Goal: Transaction & Acquisition: Purchase product/service

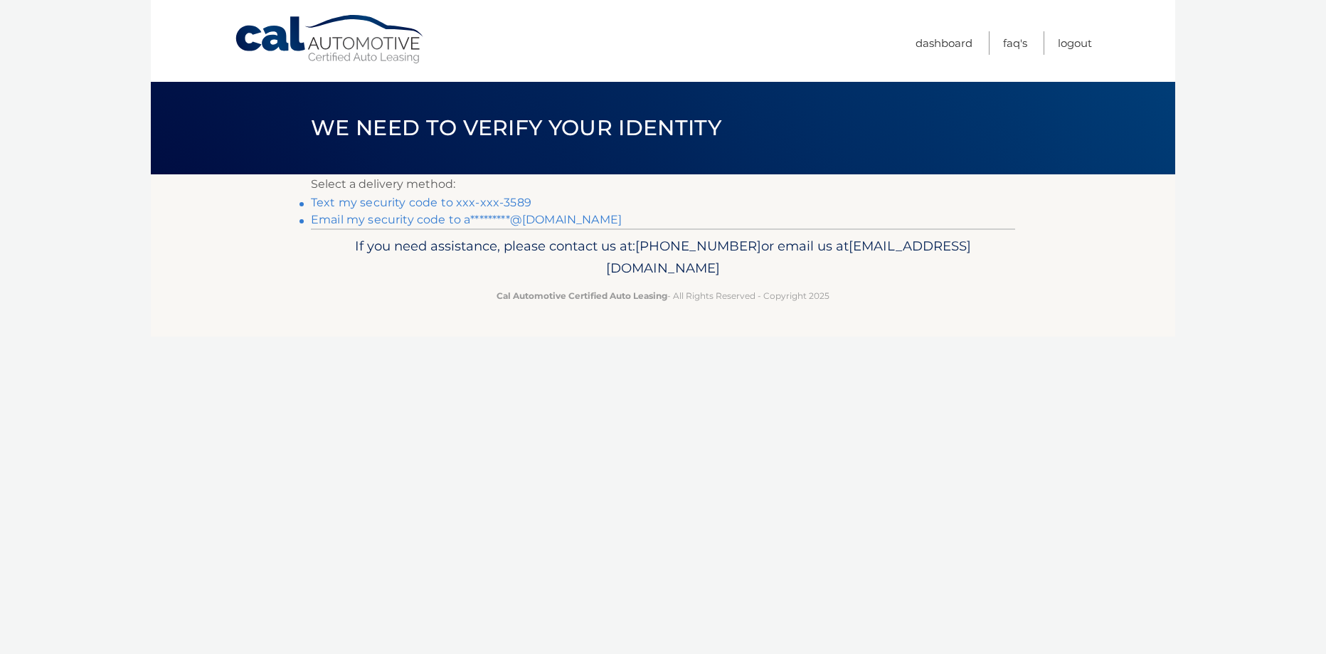
click at [492, 206] on link "Text my security code to xxx-xxx-3589" at bounding box center [421, 203] width 221 height 14
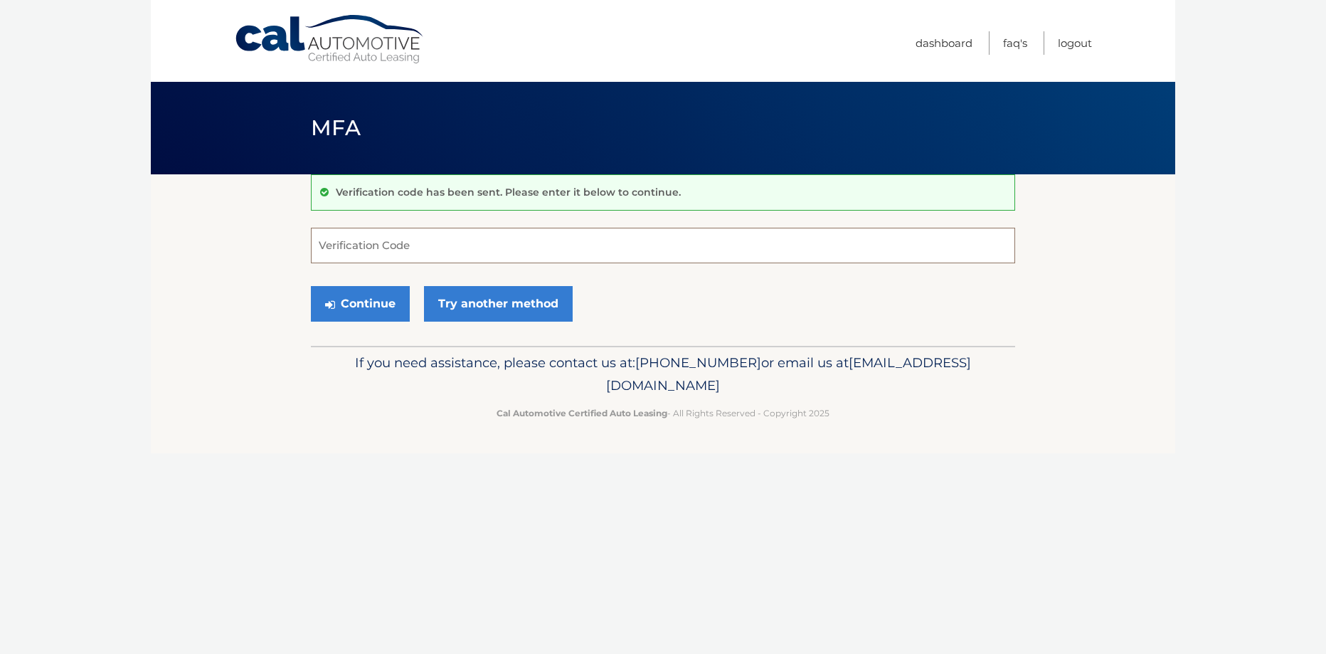
click at [413, 248] on input "Verification Code" at bounding box center [663, 246] width 704 height 36
type input "309417"
click at [386, 295] on button "Continue" at bounding box center [360, 304] width 99 height 36
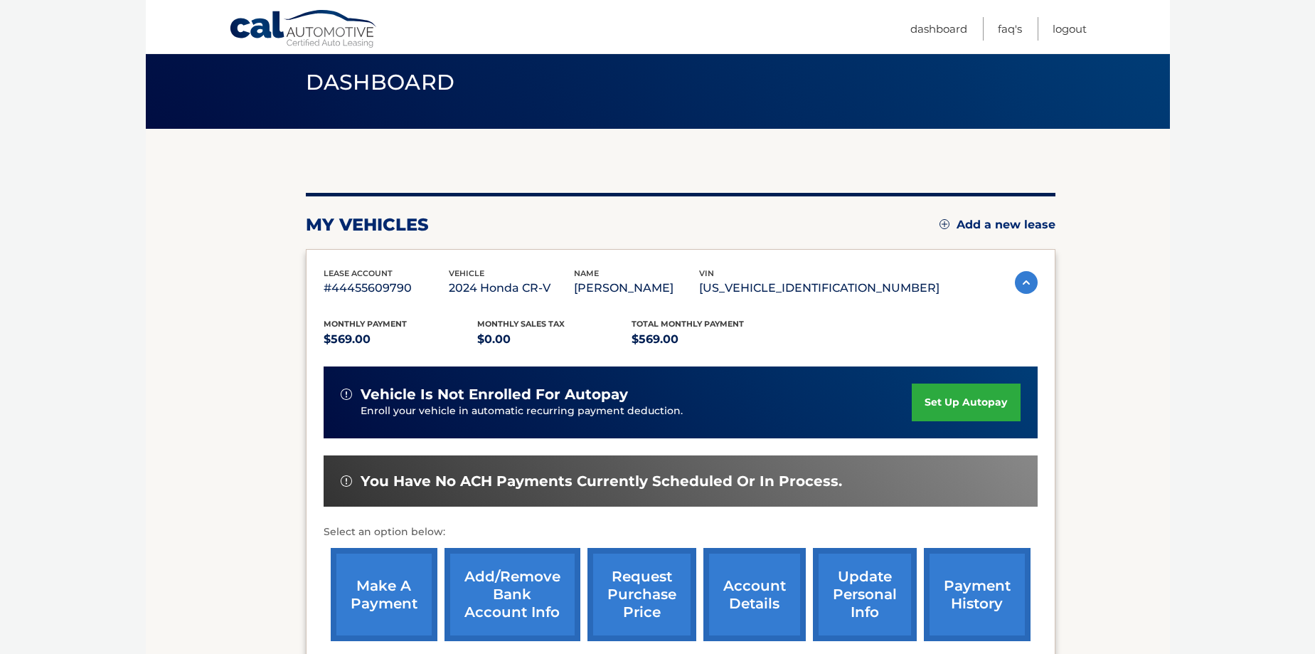
scroll to position [71, 0]
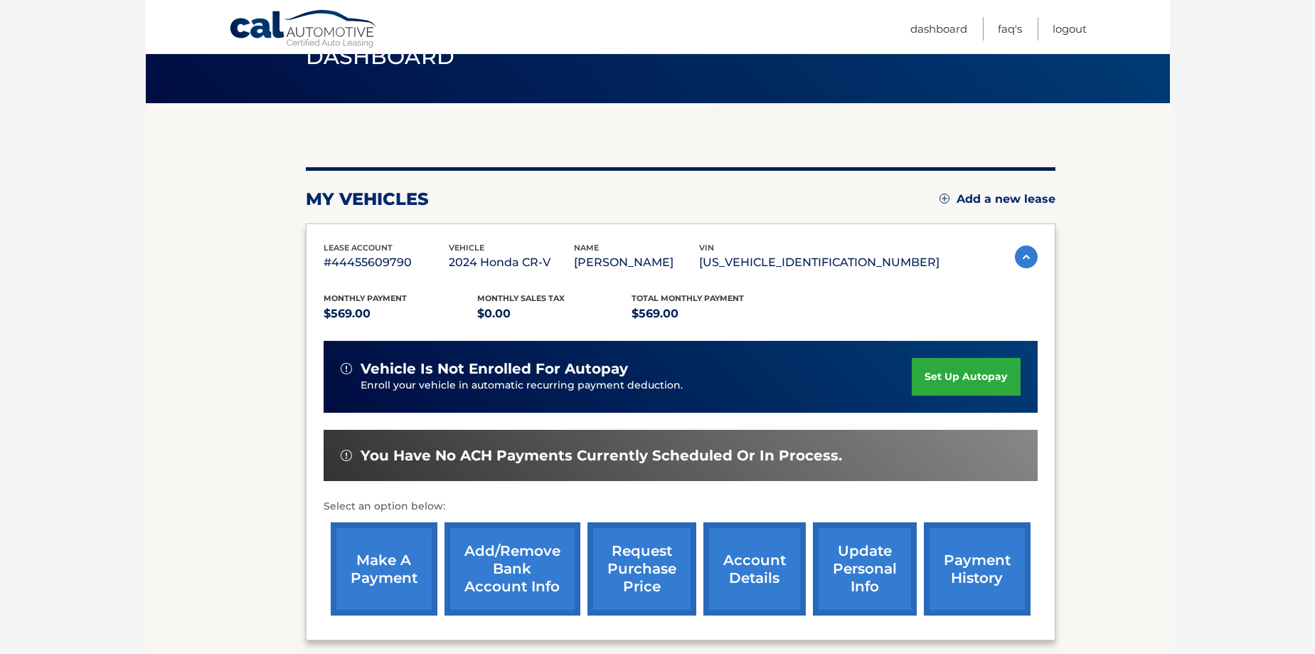
click at [377, 554] on link "make a payment" at bounding box center [384, 568] width 107 height 93
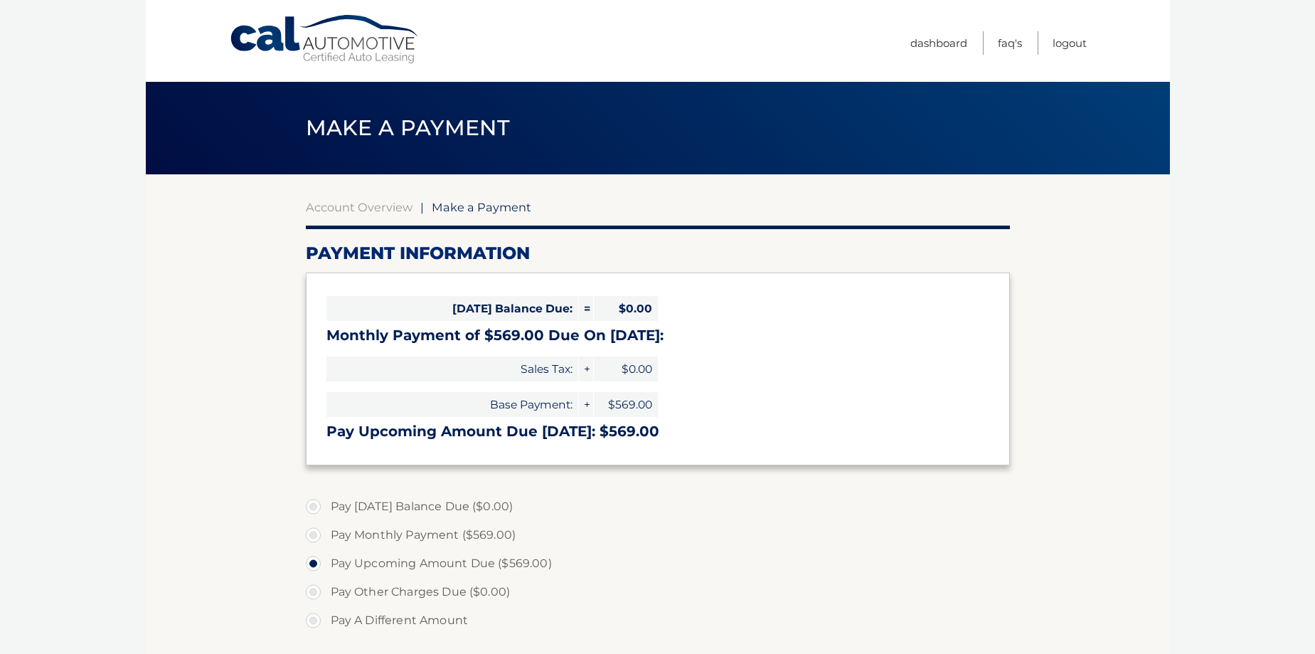
select select "MmY3YTJhZmItOTcxMy00ZDNhLWE0NDQtNjBjY2MzODlkYTk4"
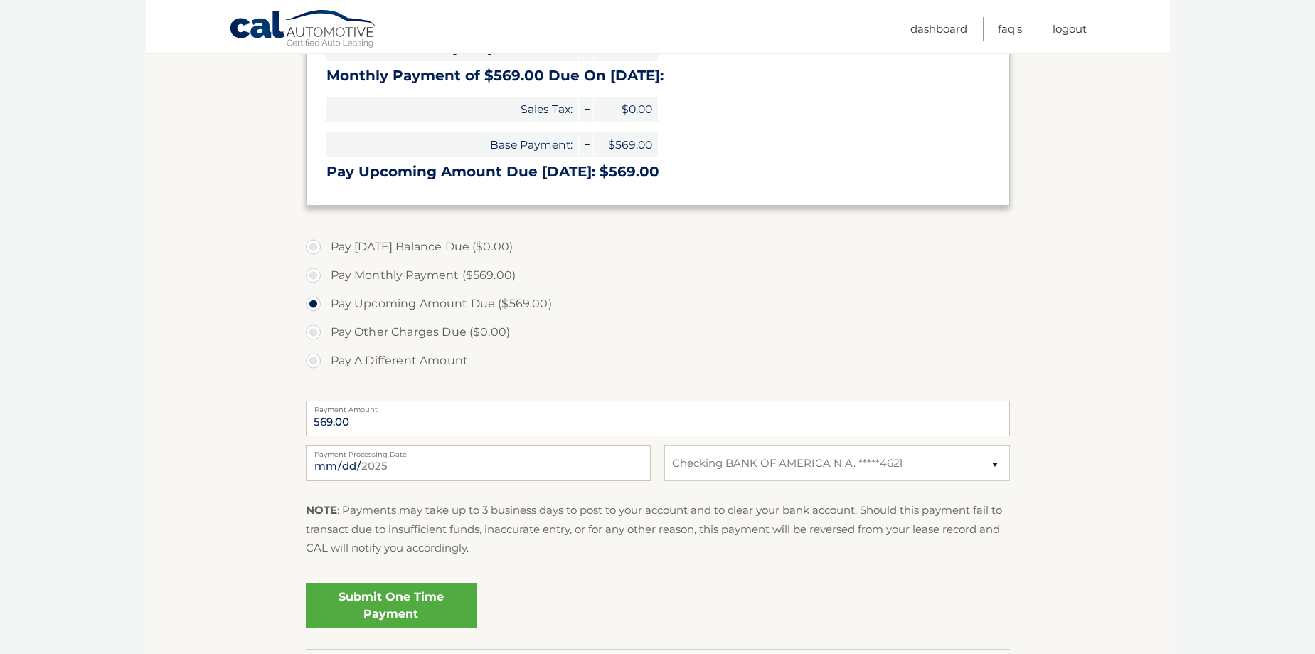
scroll to position [285, 0]
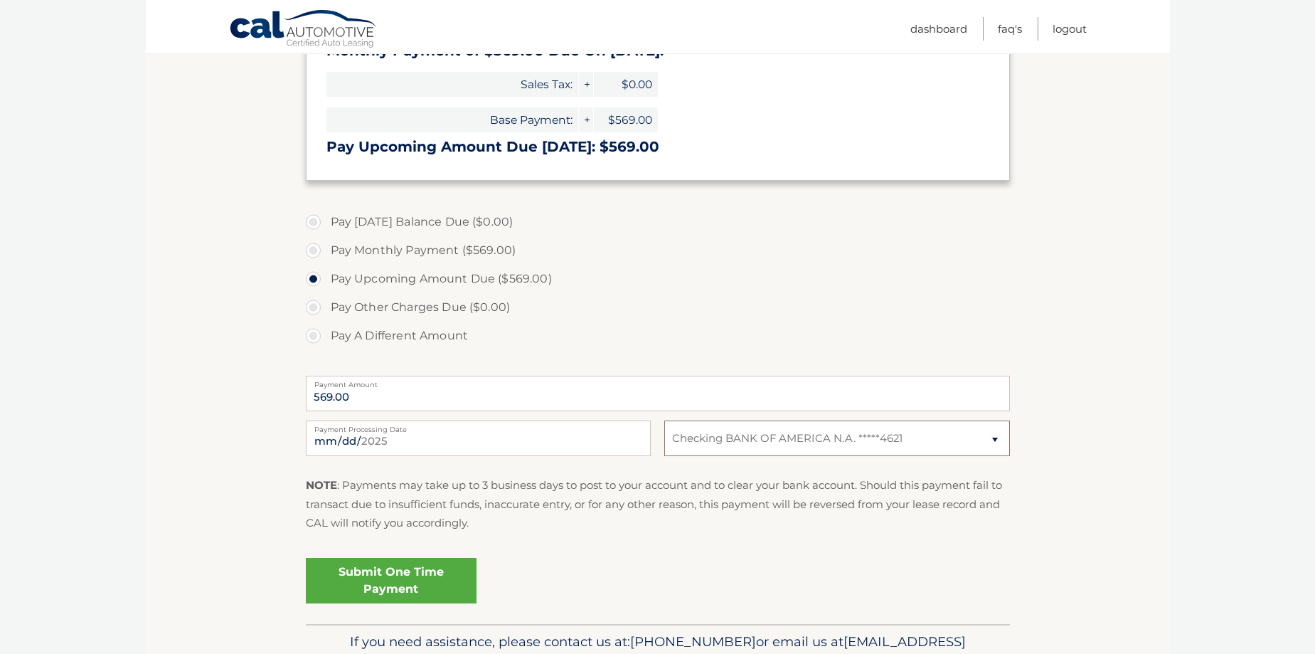
click at [998, 441] on select "Select Bank Account Checking BANK OF AMERICA N.A. *****4621" at bounding box center [836, 438] width 345 height 36
click at [972, 432] on select "Select Bank Account Checking BANK OF AMERICA N.A. *****4621" at bounding box center [836, 438] width 345 height 36
click at [435, 441] on input "2025-08-18" at bounding box center [478, 438] width 345 height 36
type input "2025-08-27"
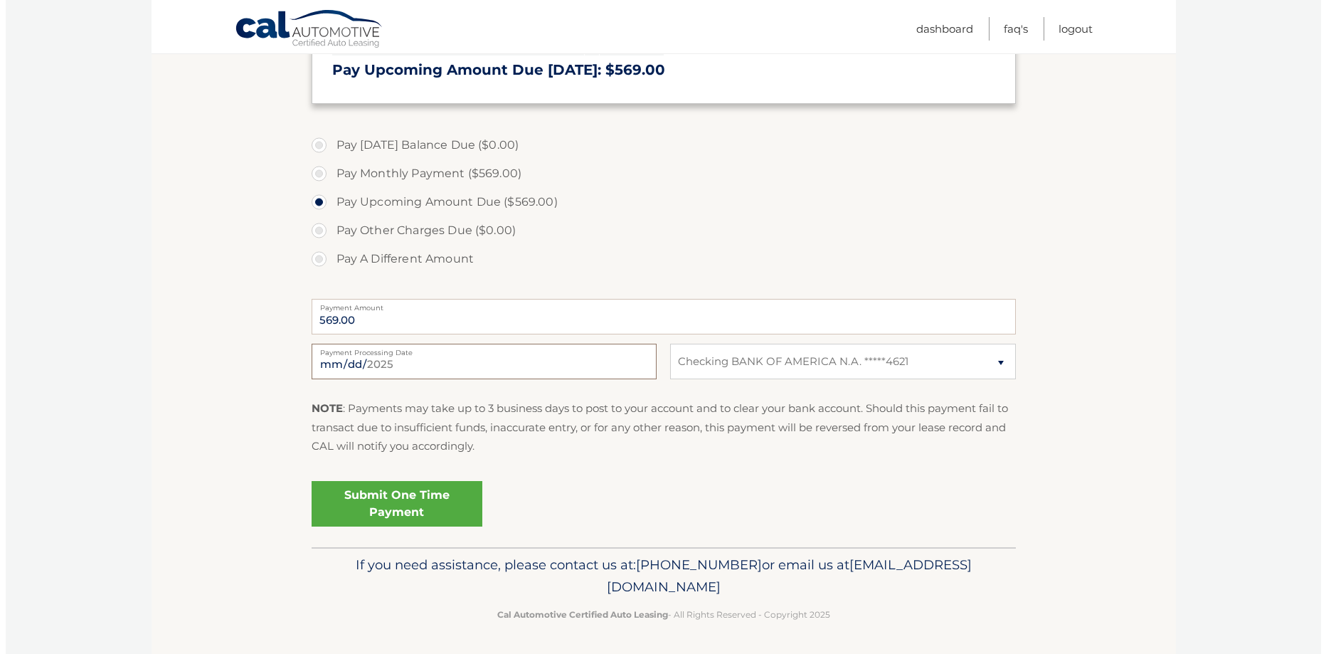
scroll to position [363, 0]
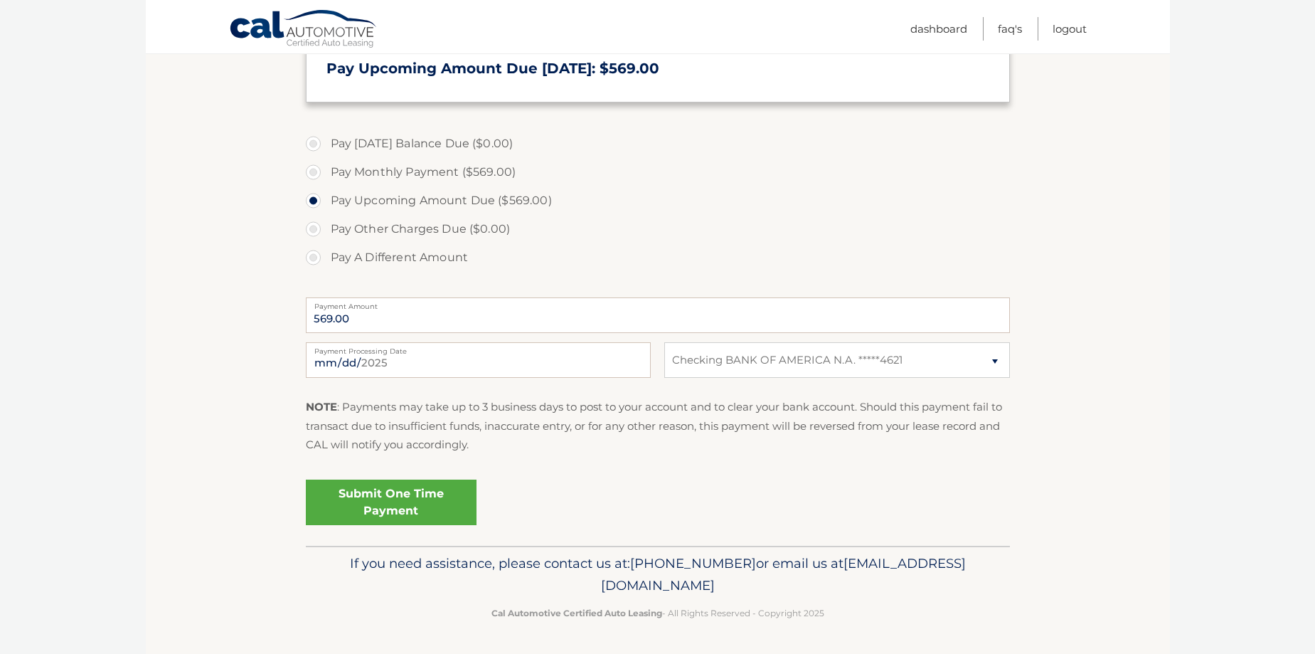
click at [439, 499] on link "Submit One Time Payment" at bounding box center [391, 502] width 171 height 46
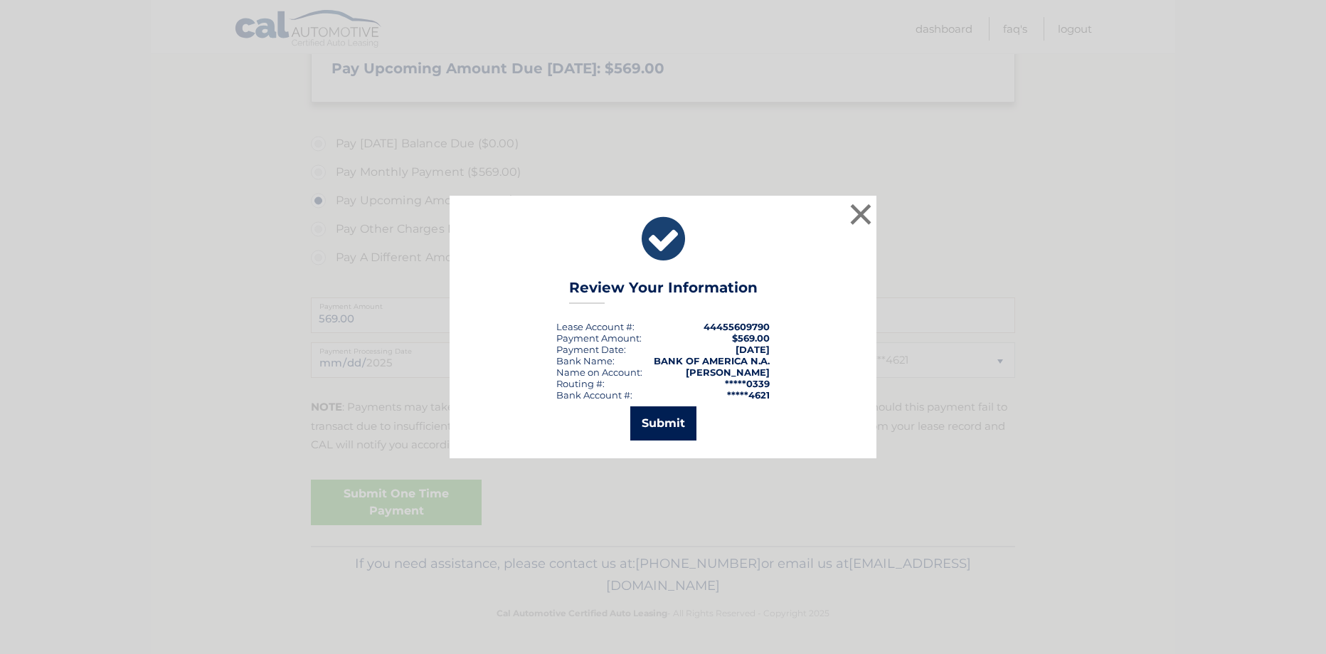
click at [686, 411] on button "Submit" at bounding box center [663, 423] width 66 height 34
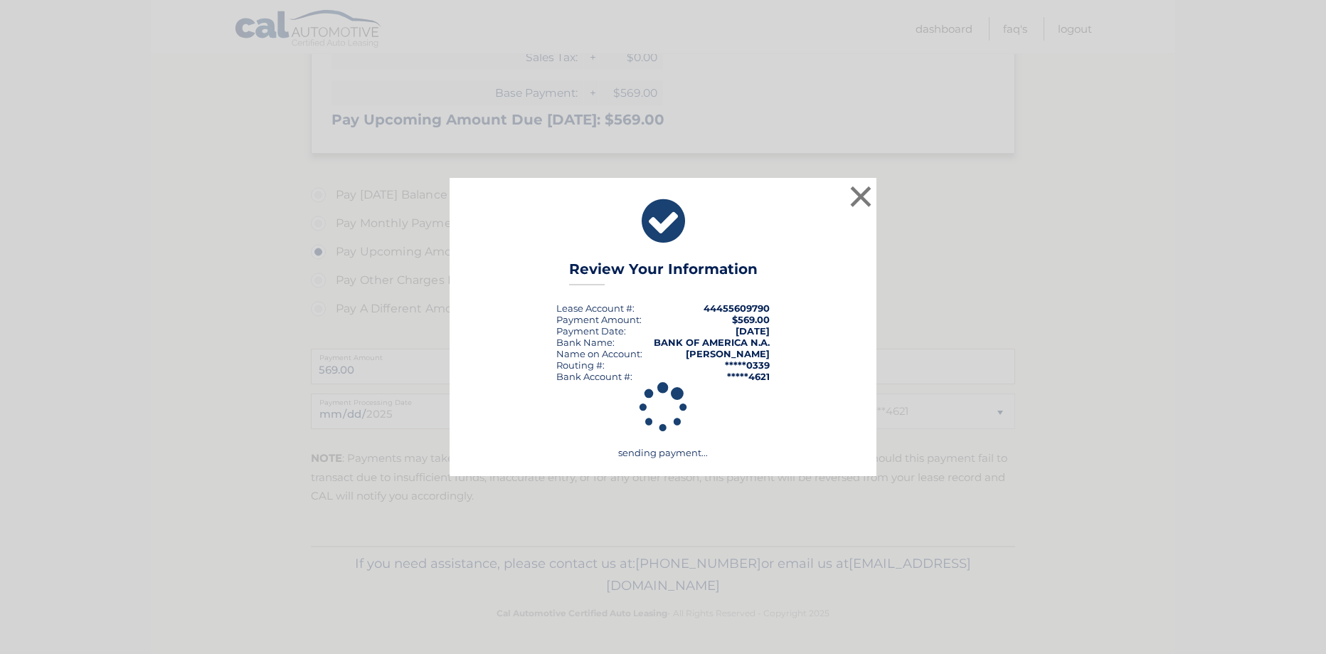
scroll to position [312, 0]
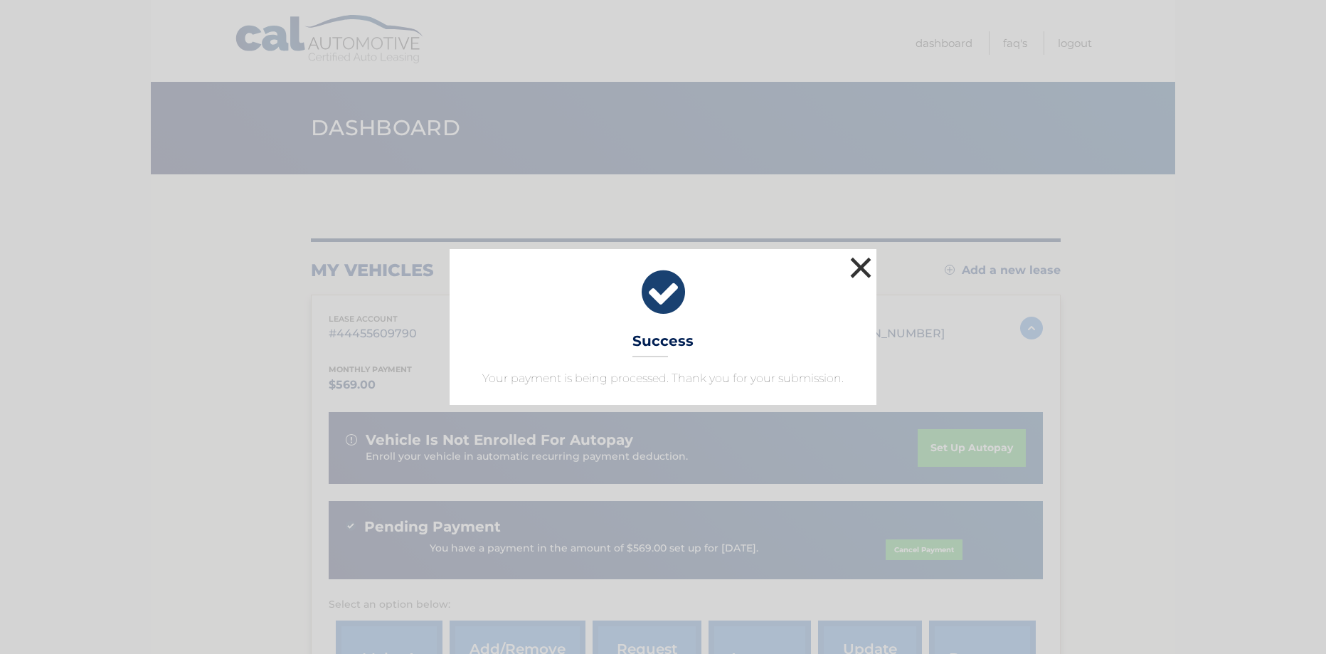
click at [868, 273] on button "×" at bounding box center [861, 267] width 28 height 28
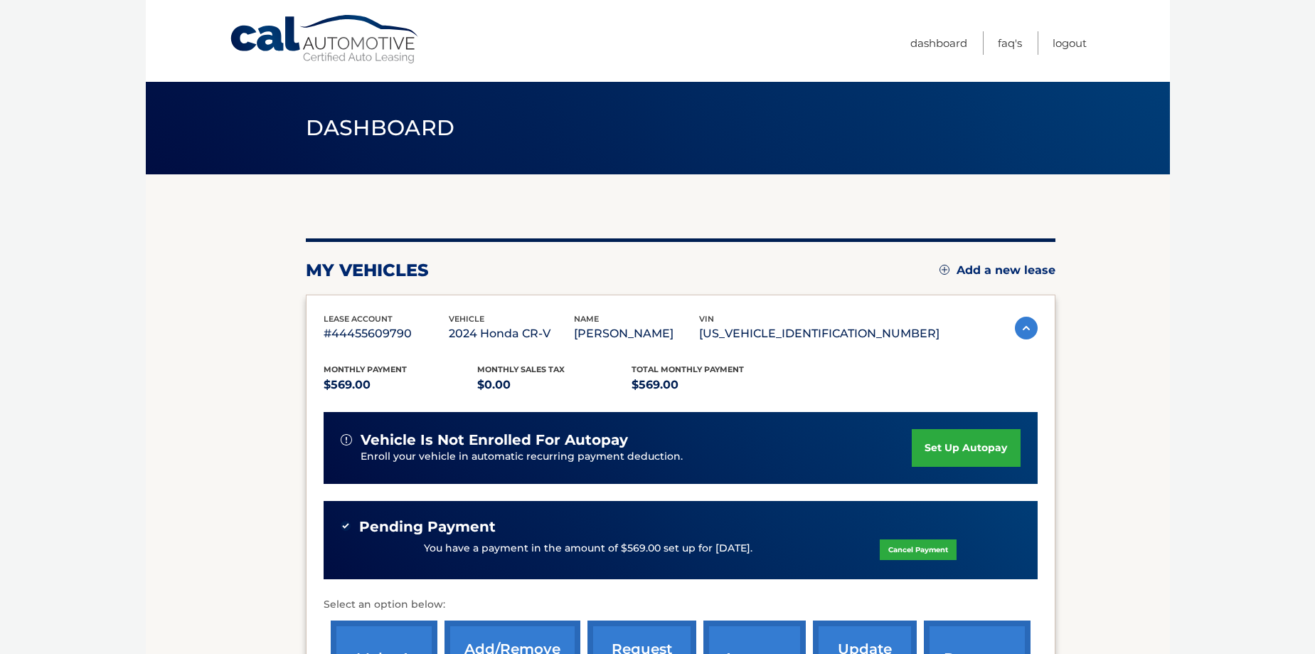
click at [1152, 285] on section "my vehicles Add a new lease lease account #44455609790 vehicle 2024 Honda CR-V …" at bounding box center [658, 477] width 1024 height 607
click at [1105, 327] on section "my vehicles Add a new lease lease account #44455609790 vehicle 2024 Honda CR-V …" at bounding box center [658, 477] width 1024 height 607
click at [1078, 40] on link "Logout" at bounding box center [1070, 42] width 34 height 23
